Goal: Information Seeking & Learning: Learn about a topic

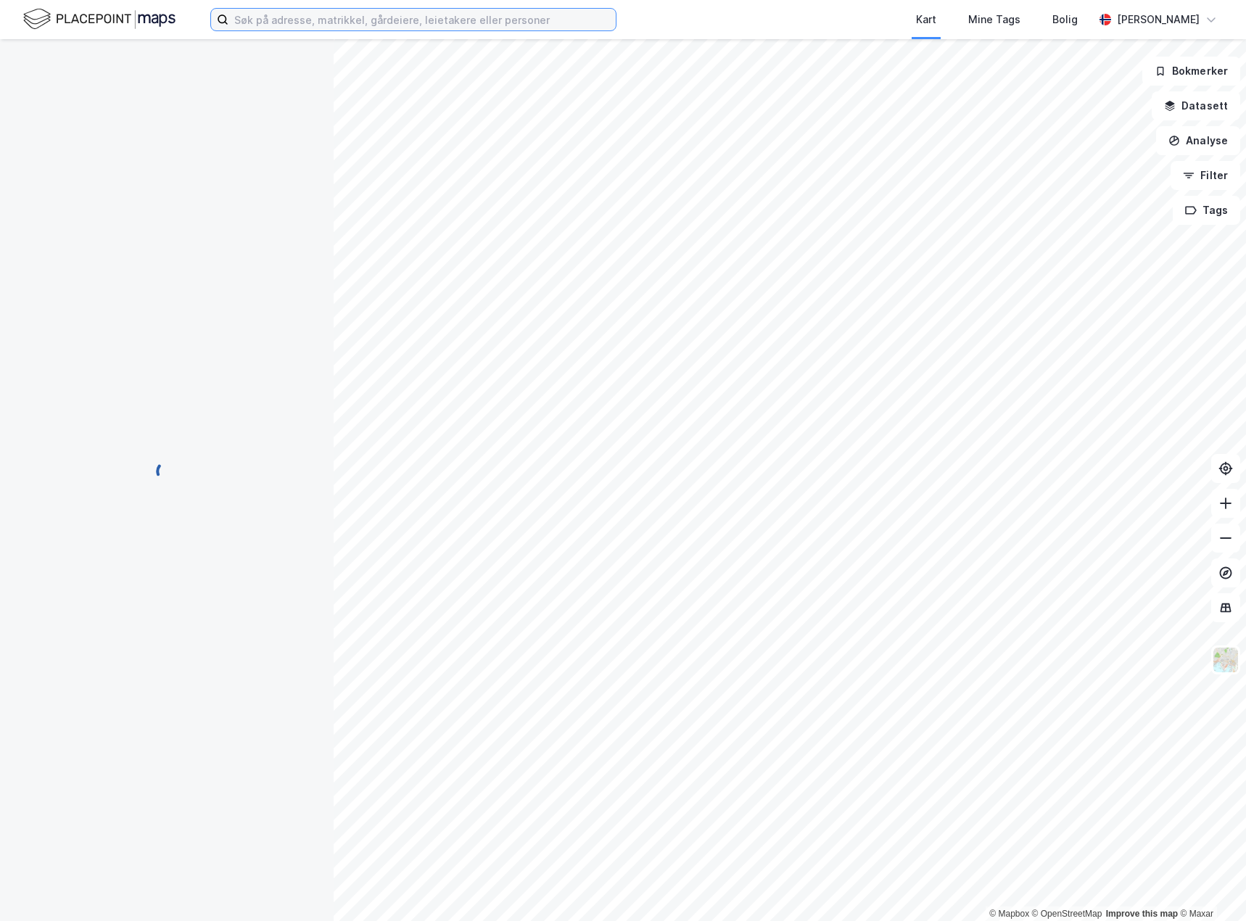
click at [336, 26] on input at bounding box center [421, 20] width 387 height 22
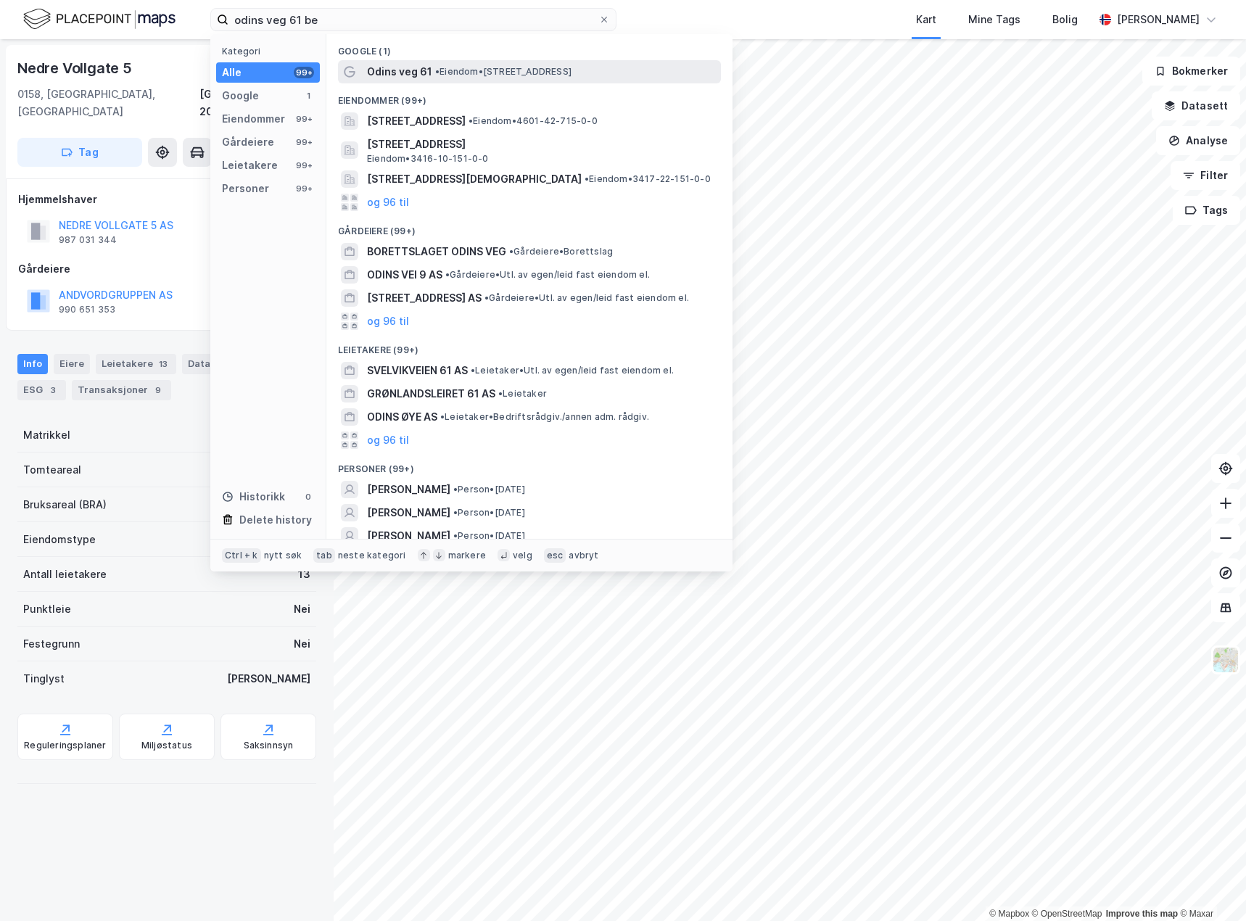
click at [398, 68] on span "Odins veg 61" at bounding box center [399, 71] width 65 height 17
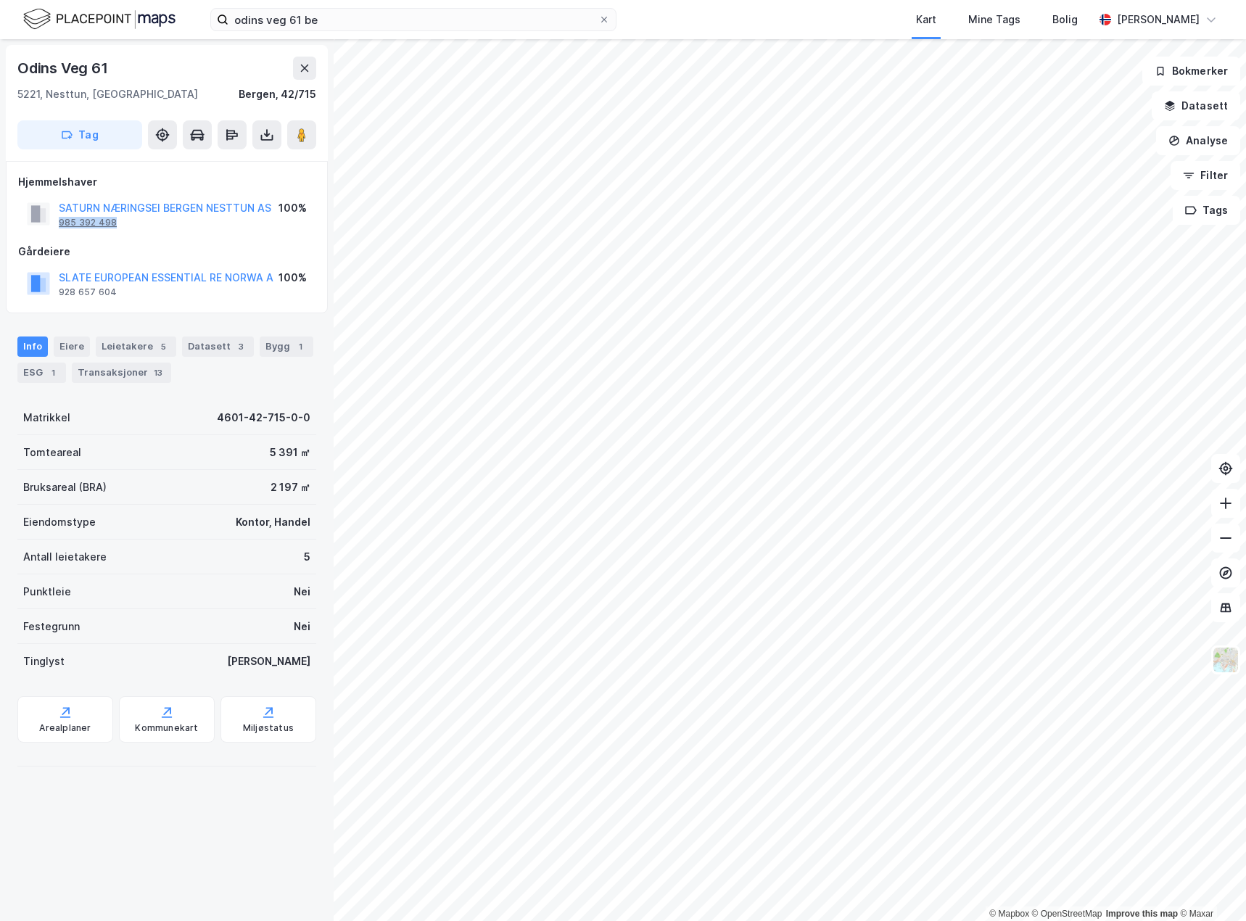
drag, startPoint x: 124, startPoint y: 223, endPoint x: 61, endPoint y: 225, distance: 63.1
click at [61, 225] on div "SATURN NÆRINGSEI [GEOGRAPHIC_DATA] AS 985 392 498" at bounding box center [165, 213] width 212 height 29
click at [76, 220] on div "985 392 498" at bounding box center [88, 223] width 58 height 12
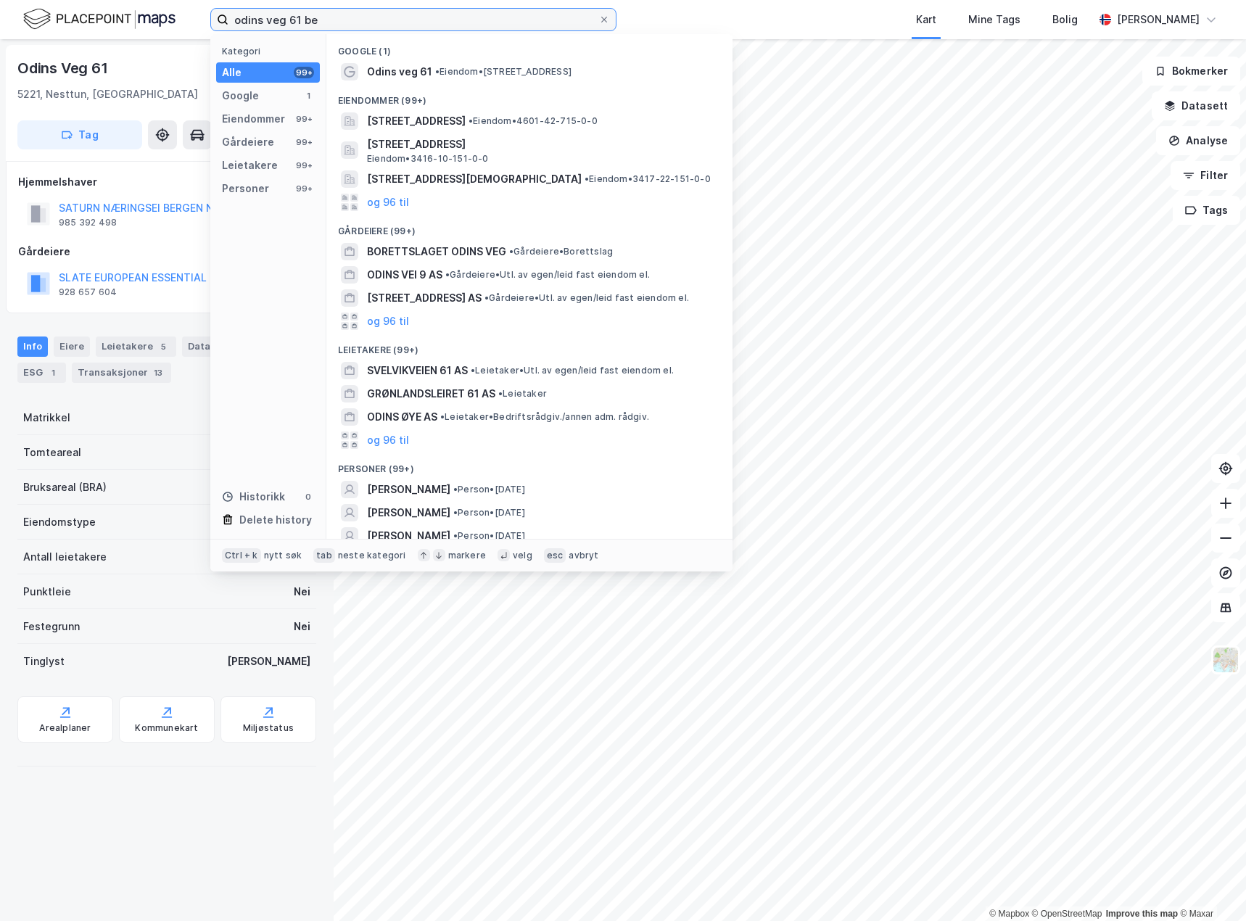
drag, startPoint x: 353, startPoint y: 20, endPoint x: 92, endPoint y: 26, distance: 261.1
click at [92, 26] on div "odins veg 61 be Kategori Alle 99+ Google 1 Eiendommer 99+ Gårdeiere 99+ Leietak…" at bounding box center [623, 19] width 1246 height 39
paste input "Buervegen 14"
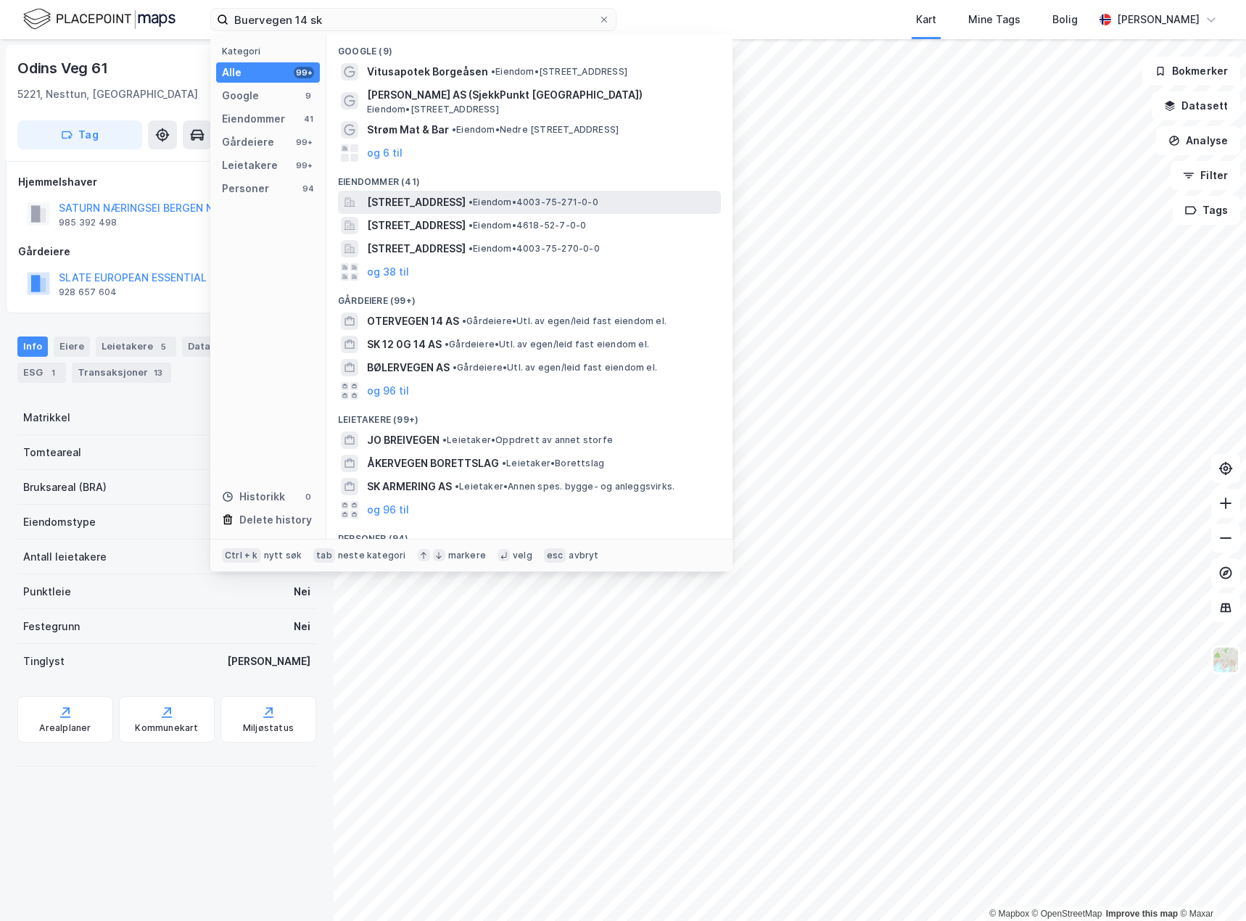
click at [466, 197] on span "[STREET_ADDRESS]" at bounding box center [416, 202] width 99 height 17
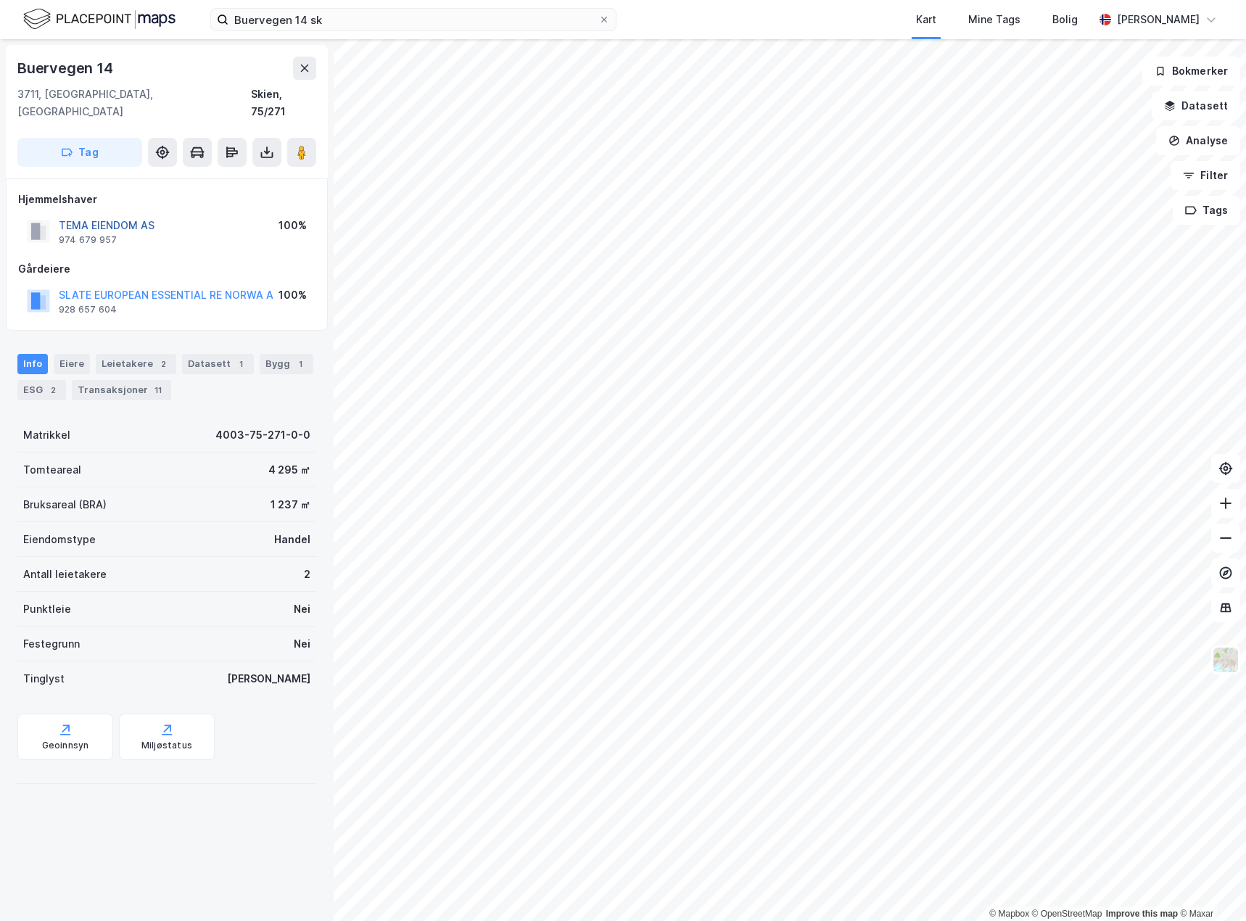
click at [0, 0] on button "TEMA EIENDOM AS" at bounding box center [0, 0] width 0 height 0
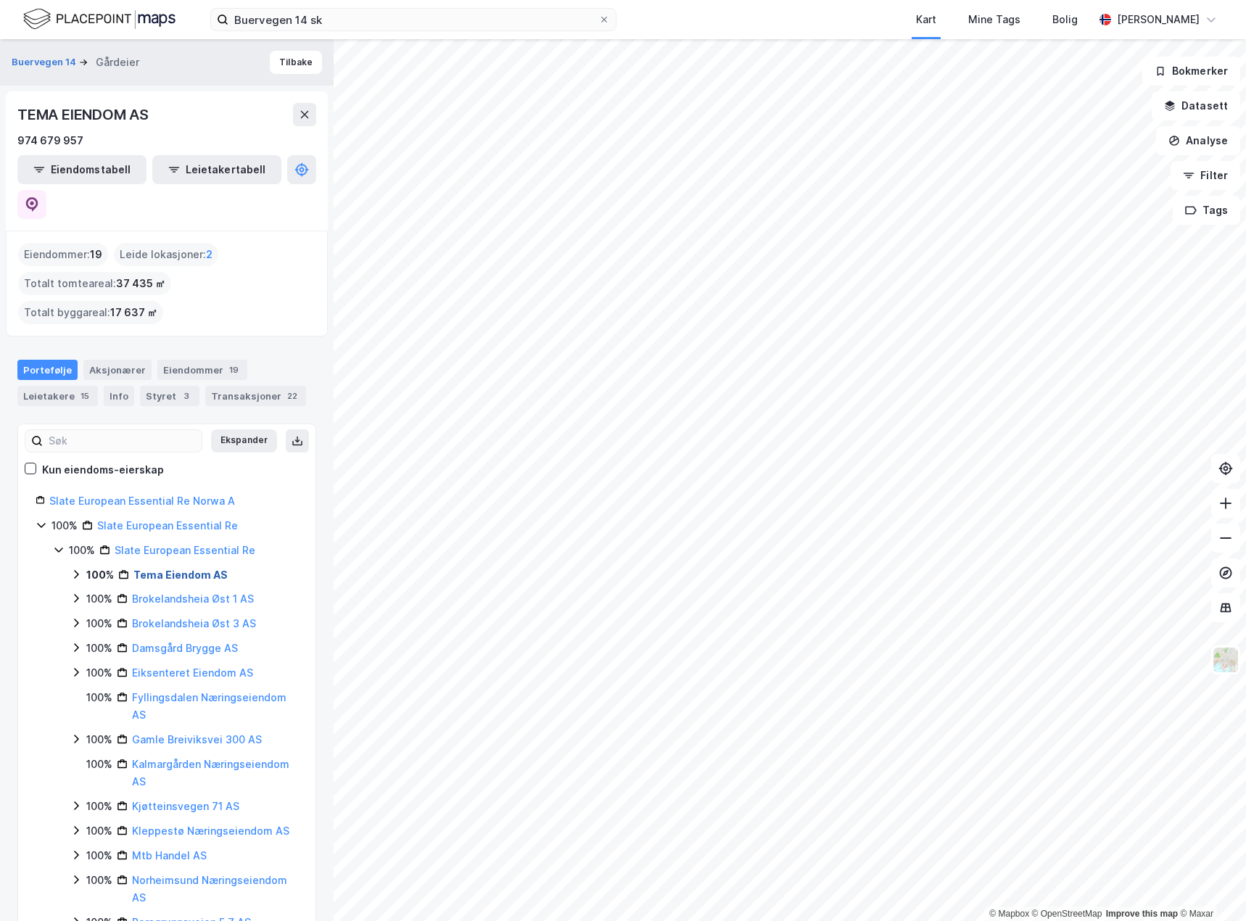
click at [199, 568] on link "Tema Eiendom AS" at bounding box center [180, 574] width 94 height 12
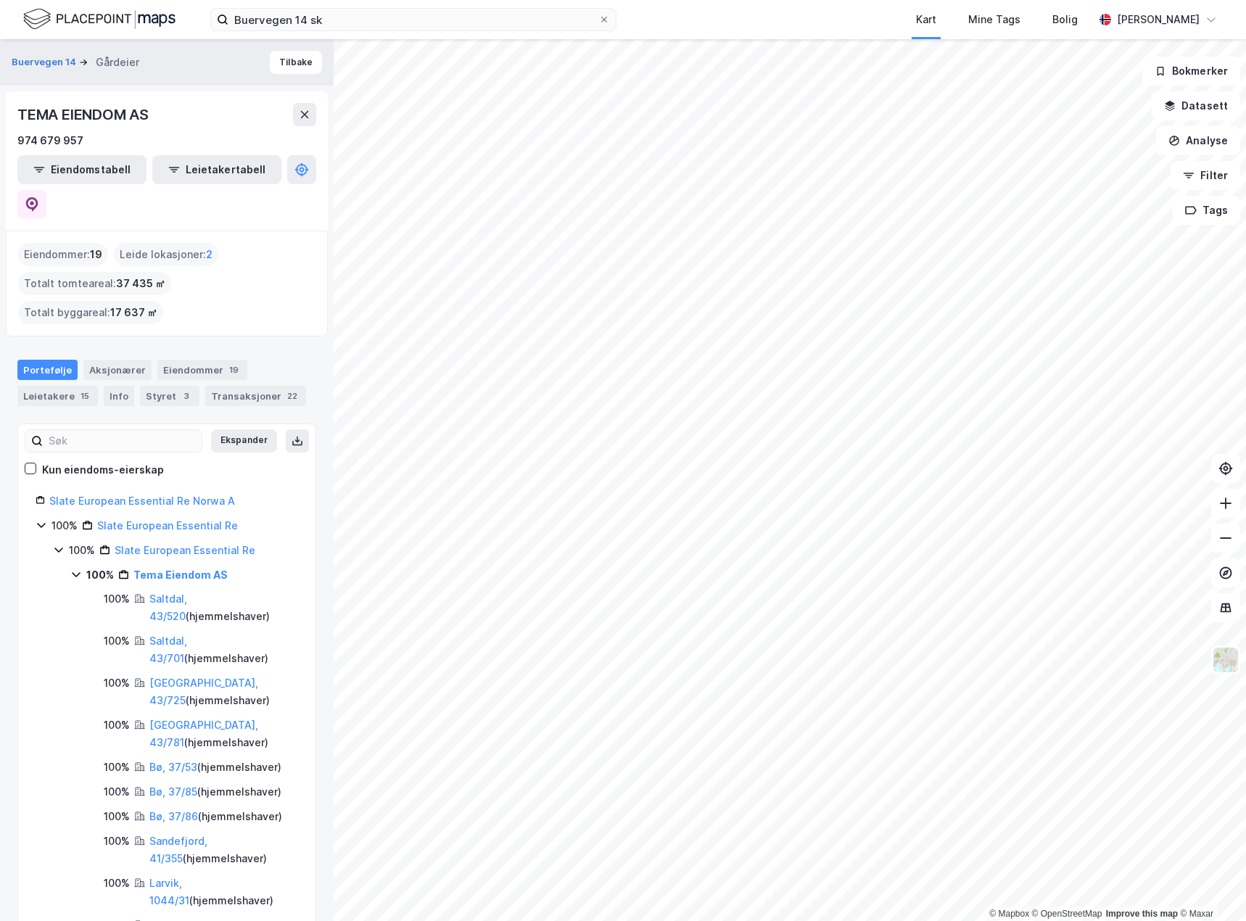
click at [75, 572] on icon at bounding box center [76, 574] width 8 height 5
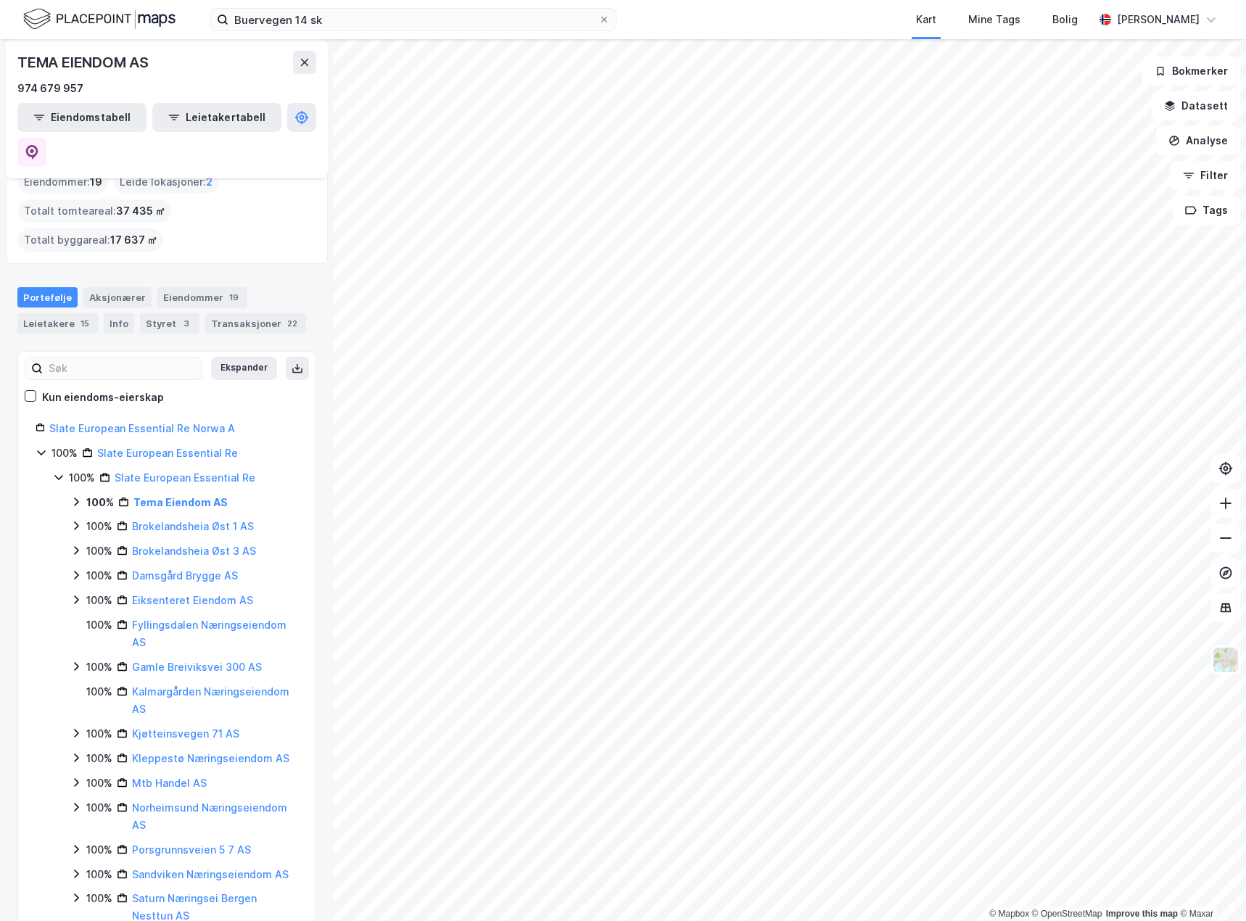
scroll to position [145, 0]
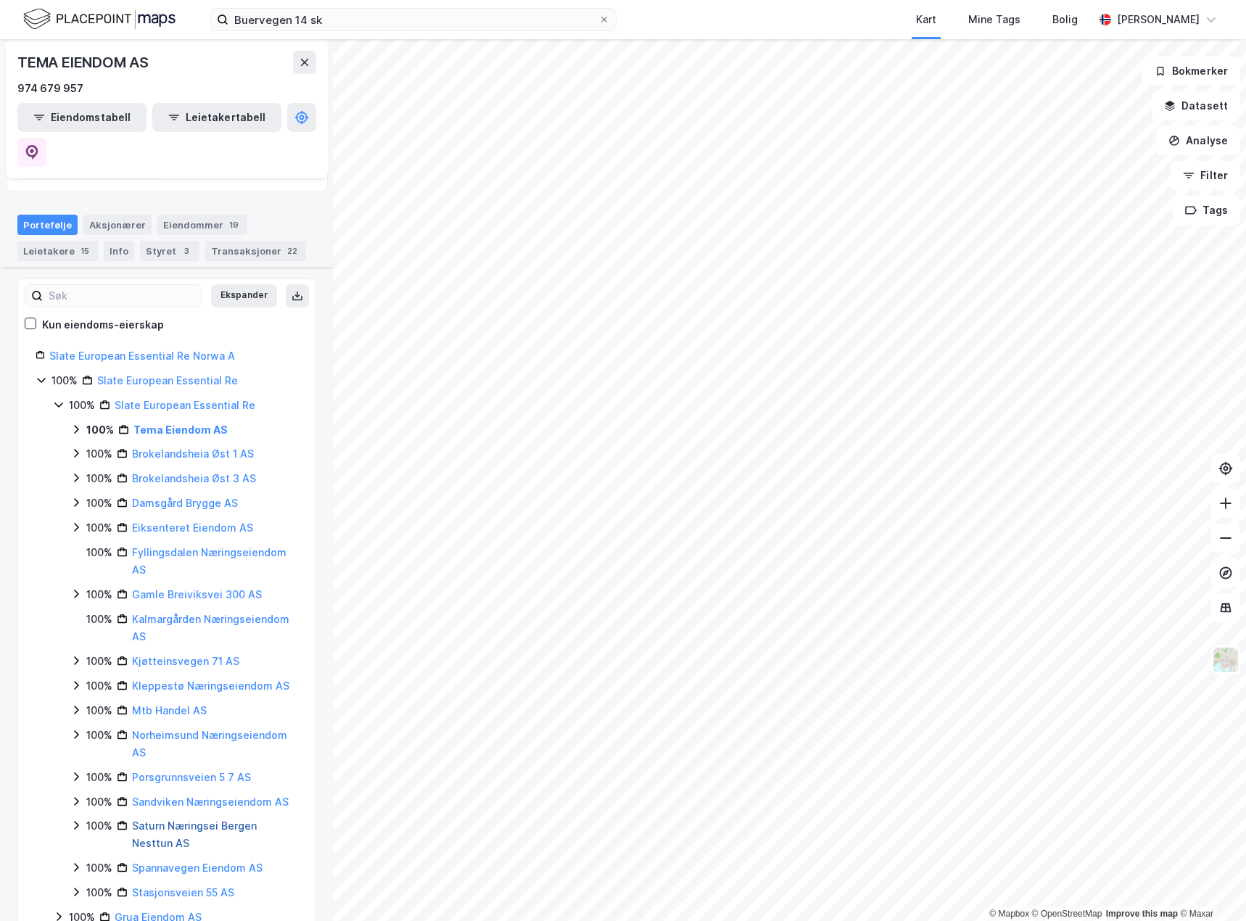
click at [164, 819] on link "Saturn Næringsei Bergen Nesttun AS" at bounding box center [194, 834] width 125 height 30
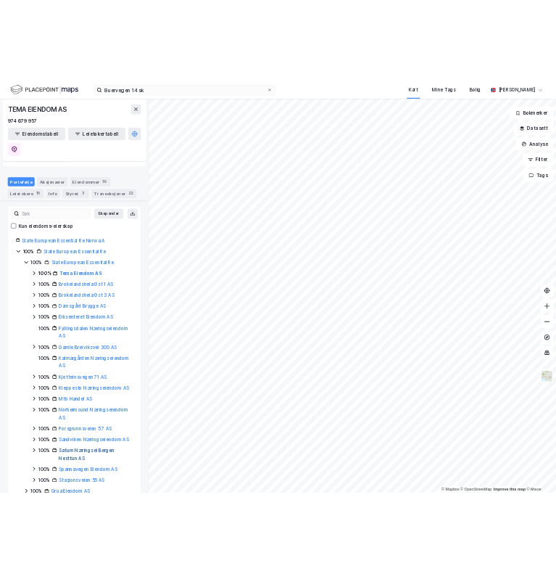
scroll to position [0, 0]
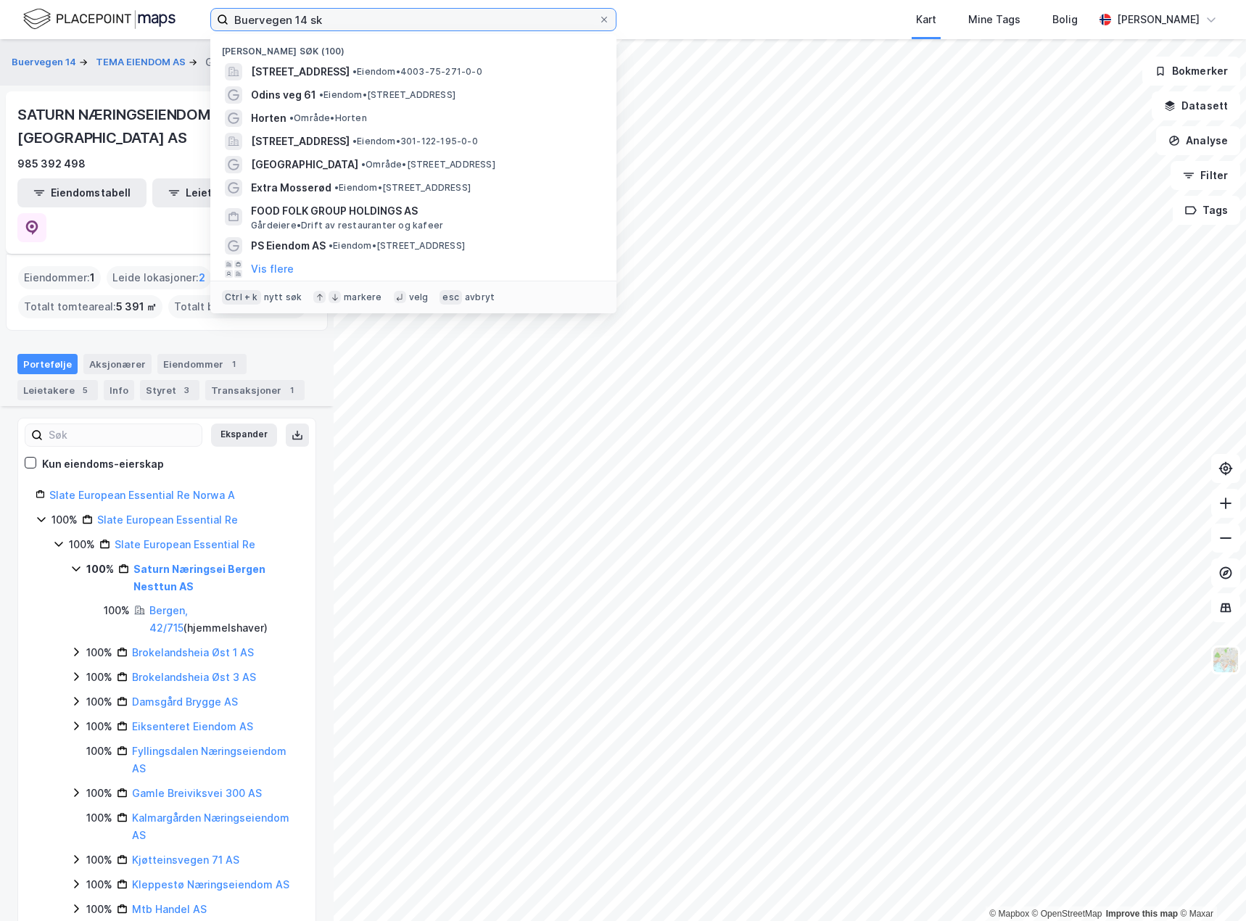
drag, startPoint x: 341, startPoint y: 19, endPoint x: 118, endPoint y: 18, distance: 222.6
click at [118, 18] on div "Buervegen 14 sk Nylige søk (100) Buervegen 14, 3711, SKIEN, SKIEN • Eiendom • 4…" at bounding box center [623, 19] width 1246 height 39
paste input "[STREET_ADDRESS]"
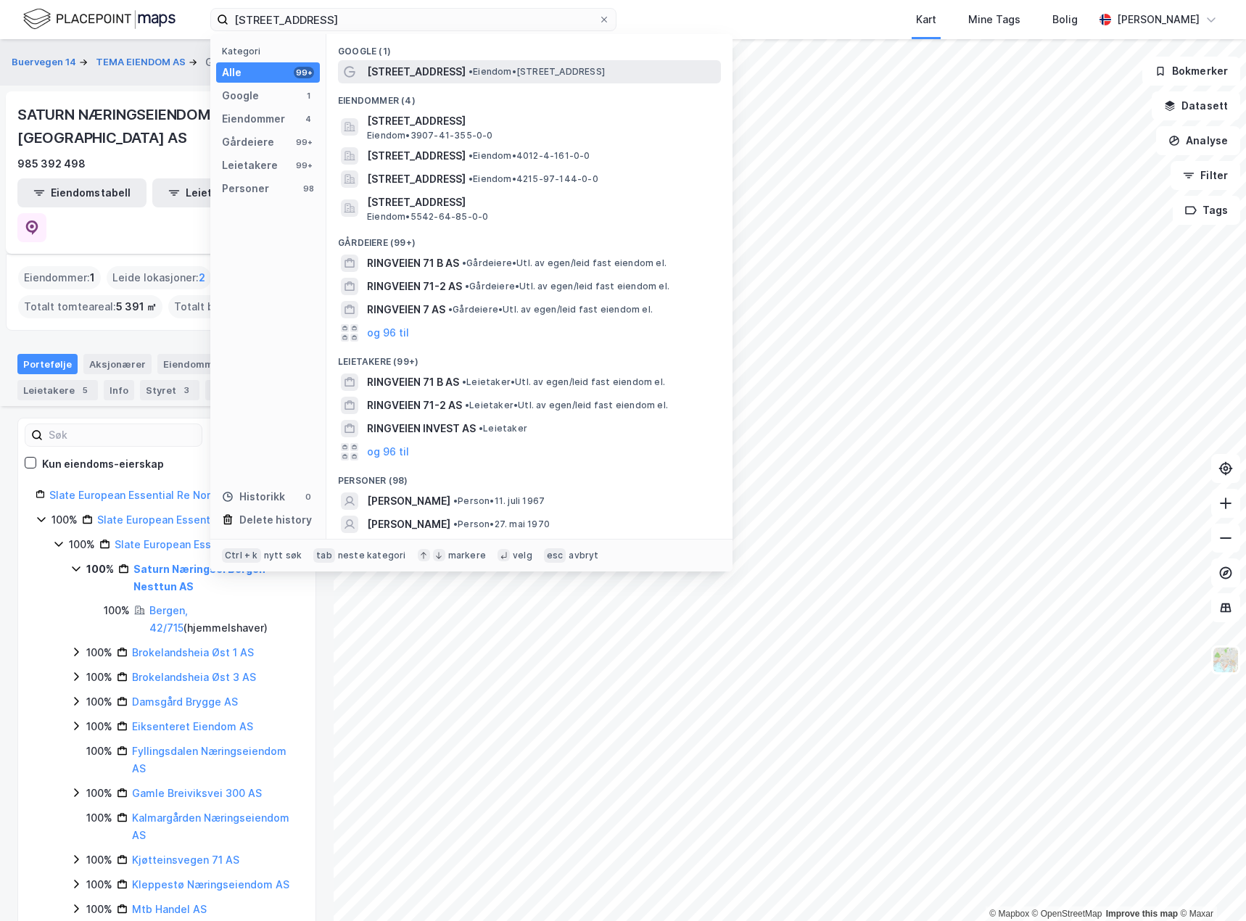
click at [411, 67] on span "[STREET_ADDRESS]" at bounding box center [416, 71] width 99 height 17
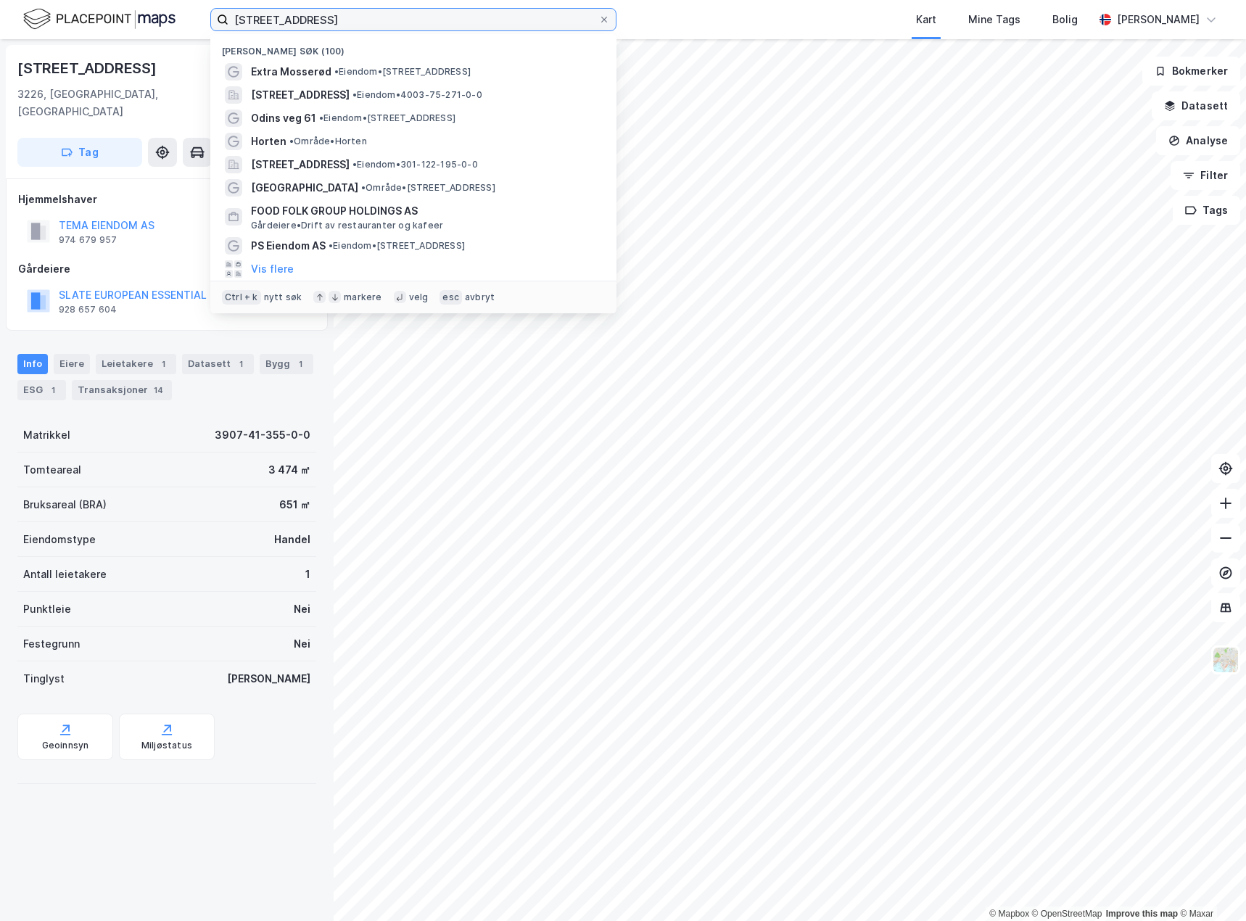
drag, startPoint x: 320, startPoint y: 26, endPoint x: 155, endPoint y: 12, distance: 165.2
click at [155, 12] on div "Ringveien 71 Nylige søk (100) Extra Mosserød • Eiendom • [STREET_ADDRESS] • Eie…" at bounding box center [623, 19] width 1246 height 39
paste input "Stårrvegen 5"
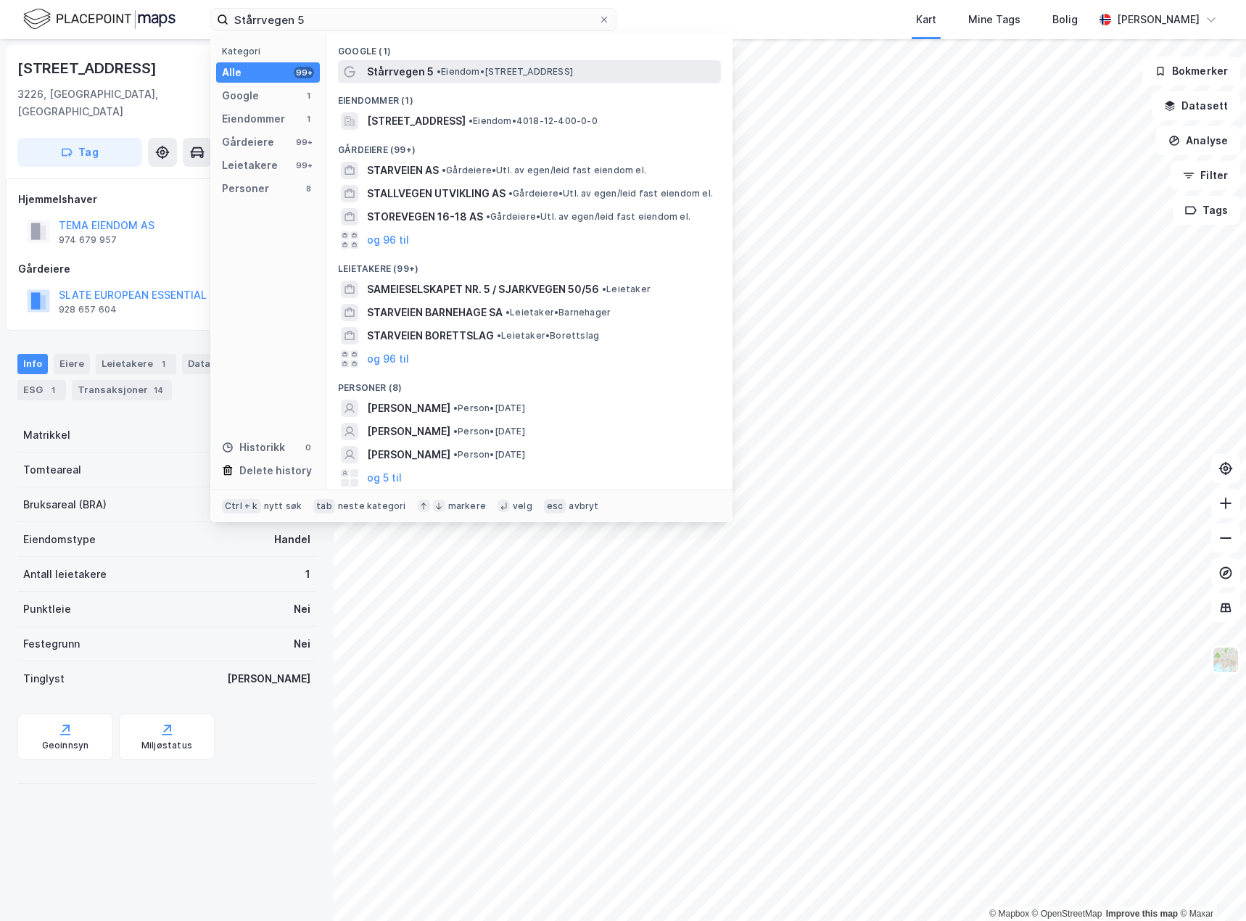
click at [498, 72] on span "• Eiendom • [STREET_ADDRESS]" at bounding box center [505, 72] width 136 height 12
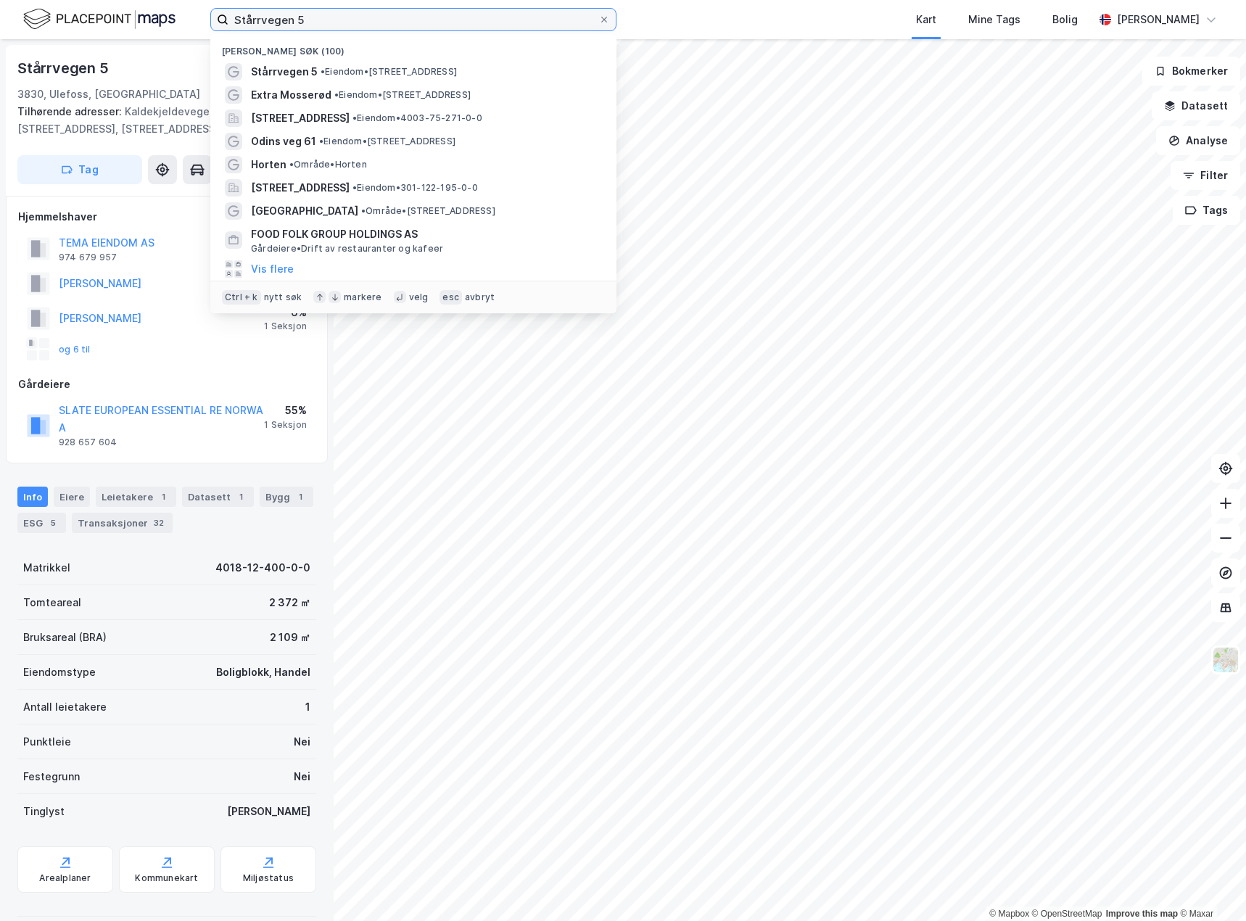
drag, startPoint x: 329, startPoint y: 15, endPoint x: 194, endPoint y: 12, distance: 134.9
click at [194, 12] on div "Stårrvegen 5 Nylige søk (100) Stårrvegen 5 • Eiendom • Stårrvegen 5, 3830 Ulefo…" at bounding box center [623, 19] width 1246 height 39
paste input "[STREET_ADDRESS]"
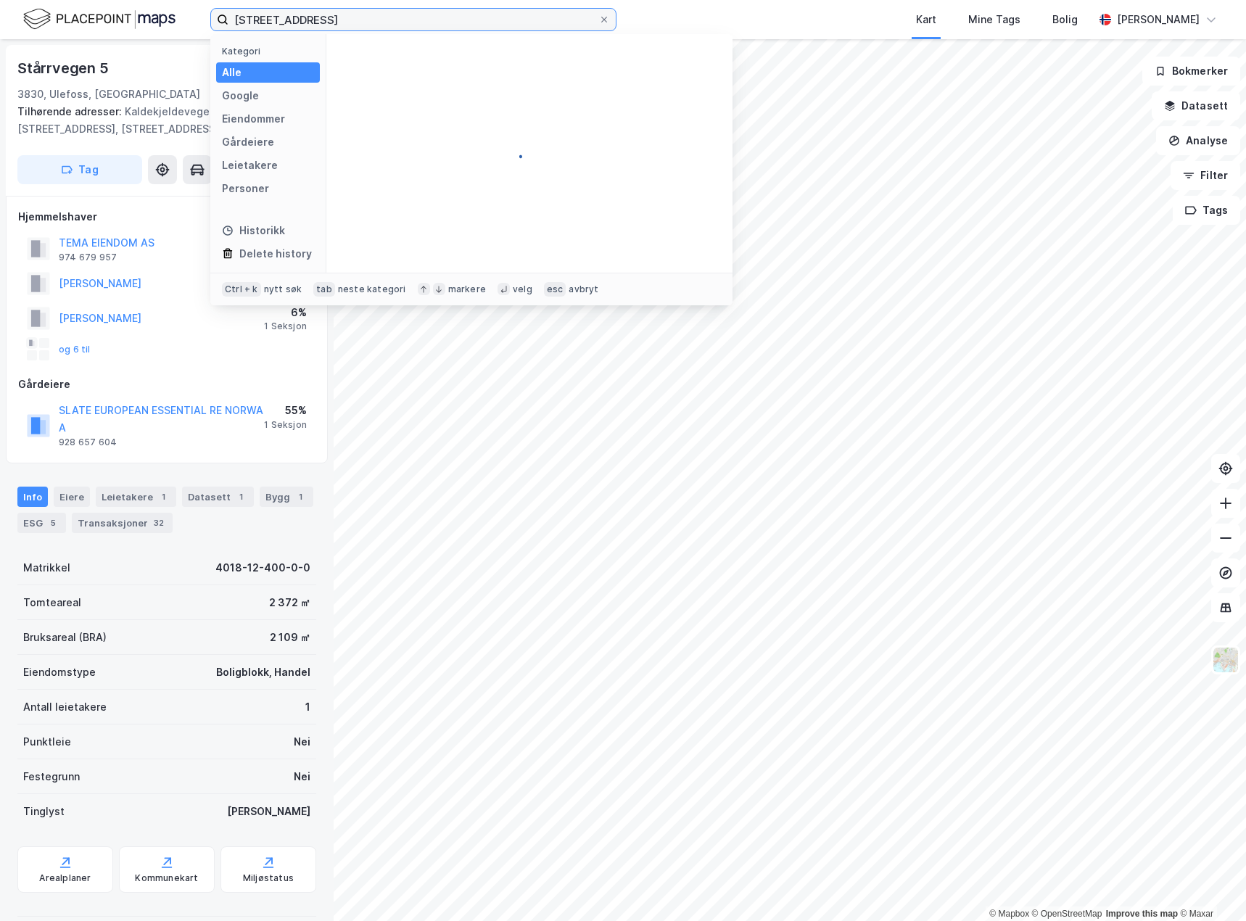
type input "[STREET_ADDRESS]"
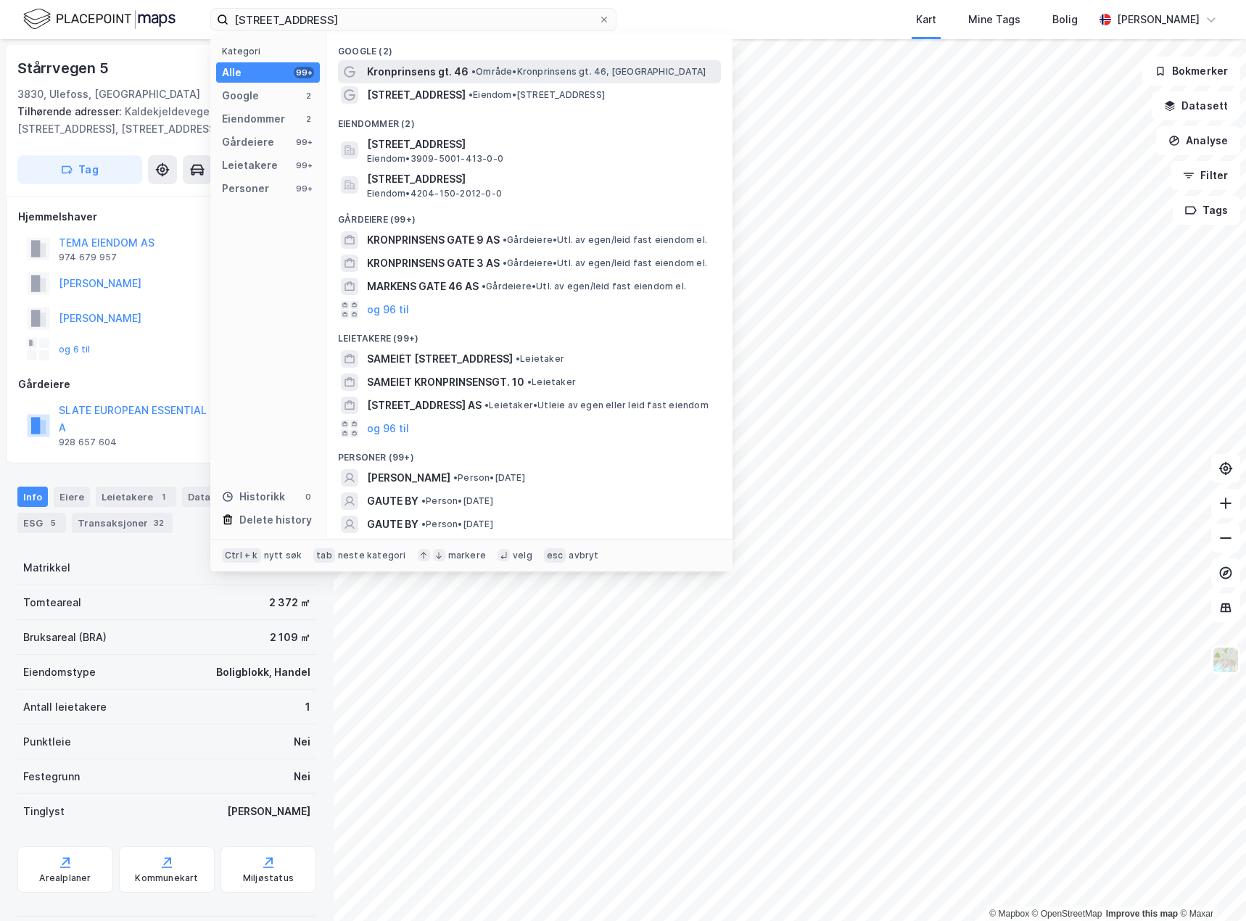
click at [495, 70] on span "• Område • Kronprinsens gt. 46, [GEOGRAPHIC_DATA]" at bounding box center [588, 72] width 234 height 12
